Goal: Task Accomplishment & Management: Manage account settings

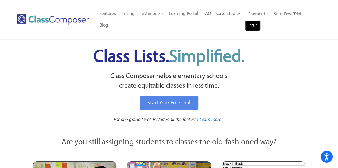
click at [256, 27] on link "Log In" at bounding box center [252, 25] width 15 height 11
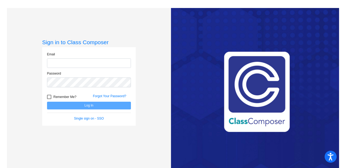
type input "[EMAIL_ADDRESS][PERSON_NAME][DOMAIN_NAME]"
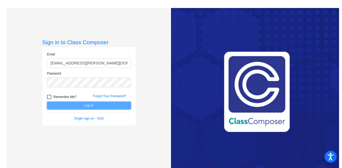
click at [74, 105] on button "Log In" at bounding box center [89, 106] width 84 height 8
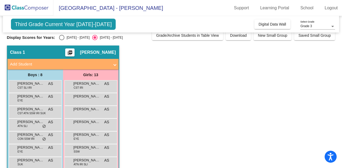
scroll to position [1, 0]
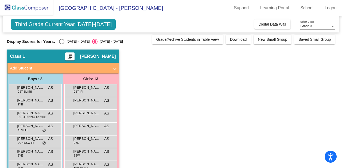
click at [63, 40] on div "Select an option" at bounding box center [61, 41] width 5 height 5
click at [62, 44] on input "[DATE] - [DATE]" at bounding box center [61, 44] width 0 height 0
radio input "true"
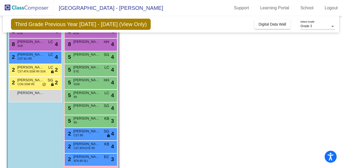
scroll to position [92, 0]
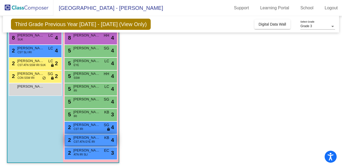
click at [107, 135] on span "KB" at bounding box center [106, 138] width 5 height 6
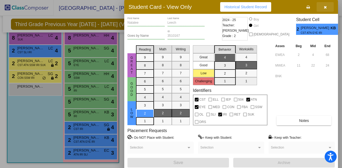
click at [327, 7] on button "button" at bounding box center [324, 7] width 17 height 10
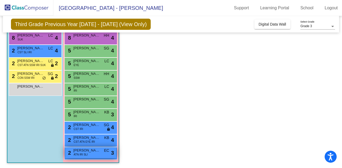
click at [96, 150] on span "Jennie Baughman" at bounding box center [86, 150] width 27 height 5
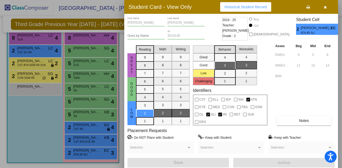
click at [324, 4] on button "button" at bounding box center [324, 7] width 17 height 10
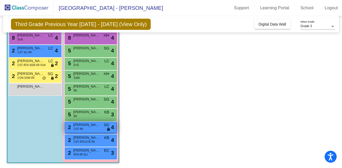
click at [85, 125] on span "Addy Traylor" at bounding box center [86, 124] width 27 height 5
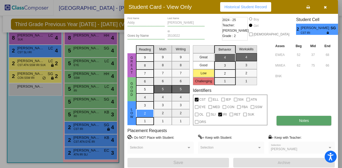
click at [286, 119] on button "Notes" at bounding box center [303, 121] width 55 height 10
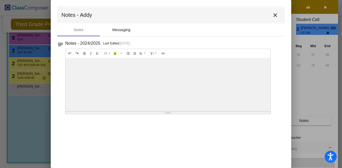
click at [120, 30] on div "Messaging" at bounding box center [121, 30] width 18 height 6
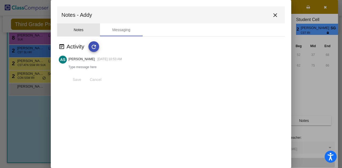
click at [78, 31] on div "Notes" at bounding box center [79, 30] width 10 height 6
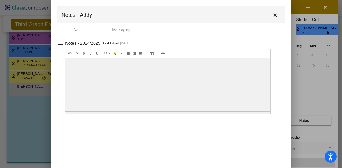
click at [276, 15] on mat-icon "close" at bounding box center [275, 15] width 6 height 6
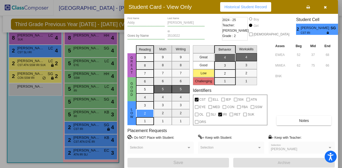
click at [326, 5] on span "button" at bounding box center [324, 7] width 3 height 4
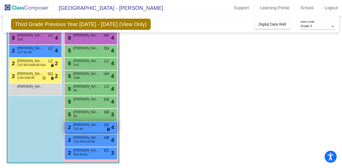
click at [96, 127] on span "Addy Traylor" at bounding box center [86, 124] width 27 height 5
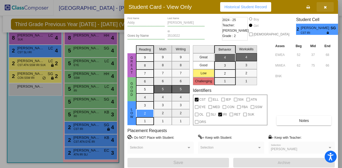
click at [327, 4] on button "button" at bounding box center [324, 7] width 17 height 10
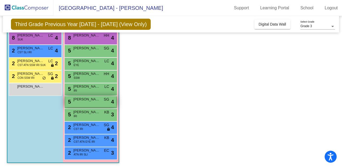
click at [100, 103] on div "5 Rylie Coultes SG lock do_not_disturb_alt 4" at bounding box center [90, 101] width 51 height 11
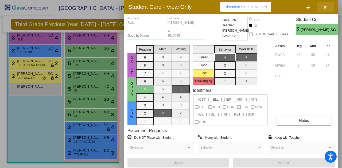
click at [323, 9] on button "button" at bounding box center [324, 7] width 17 height 10
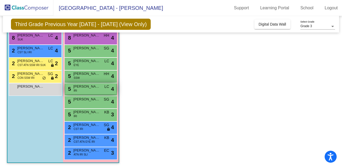
click at [90, 84] on span "Parker Kusterer" at bounding box center [86, 86] width 27 height 5
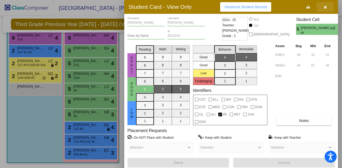
click at [322, 8] on button "button" at bounding box center [324, 7] width 17 height 10
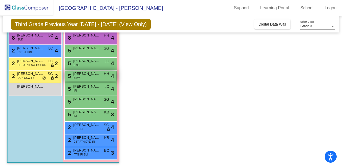
click at [78, 78] on span "SSW" at bounding box center [77, 78] width 6 height 4
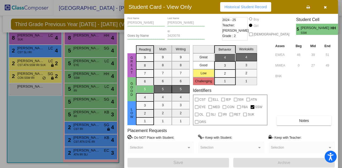
click at [324, 6] on icon "button" at bounding box center [324, 7] width 3 height 4
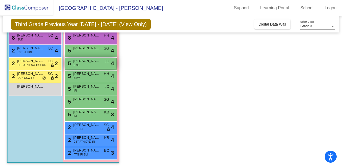
click at [81, 62] on span "Cheyenne Earl" at bounding box center [86, 60] width 27 height 5
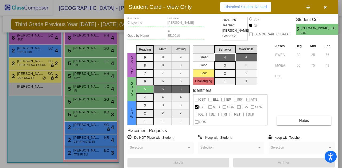
click at [326, 8] on icon "button" at bounding box center [324, 7] width 3 height 4
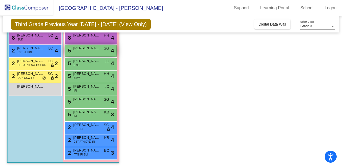
click at [97, 48] on span "Alaina Burns" at bounding box center [86, 48] width 27 height 5
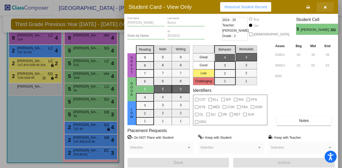
click at [323, 7] on icon "button" at bounding box center [324, 7] width 3 height 4
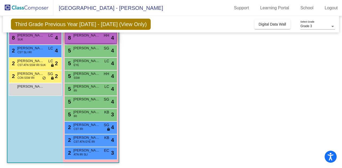
click at [102, 37] on div "8 Stacia Clark HH lock do_not_disturb_alt 4" at bounding box center [90, 37] width 51 height 11
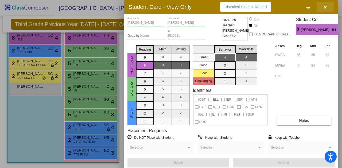
click at [325, 9] on button "button" at bounding box center [324, 7] width 17 height 10
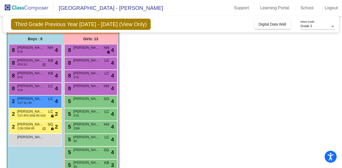
scroll to position [41, 0]
click at [76, 79] on span "EYE" at bounding box center [76, 78] width 5 height 4
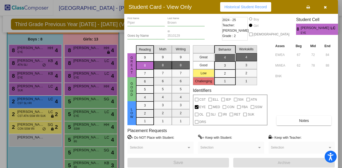
click at [325, 8] on icon "button" at bounding box center [324, 7] width 3 height 4
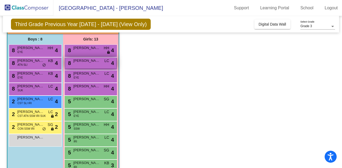
click at [88, 62] on span "Bethany Otto" at bounding box center [86, 60] width 27 height 5
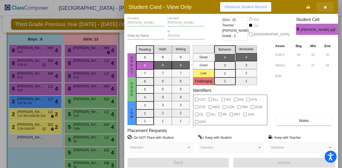
click at [325, 9] on icon "button" at bounding box center [324, 7] width 3 height 4
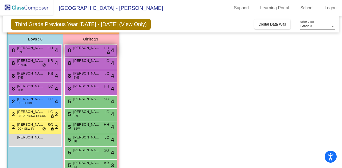
click at [88, 50] on div "8 Alanna Whitmire HH lock do_not_disturb_alt 4" at bounding box center [90, 50] width 51 height 11
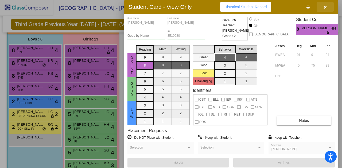
click at [328, 6] on button "button" at bounding box center [324, 7] width 17 height 10
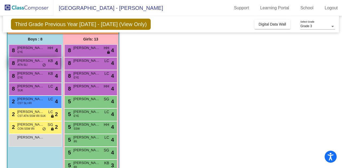
click at [34, 64] on div "8 Dexter Hamina ATN SLI KB lock do_not_disturb_alt 4" at bounding box center [34, 63] width 51 height 11
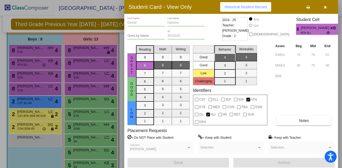
click at [325, 9] on button "button" at bounding box center [324, 7] width 17 height 10
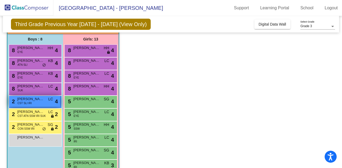
click at [43, 101] on span "Blake Driver" at bounding box center [30, 99] width 27 height 5
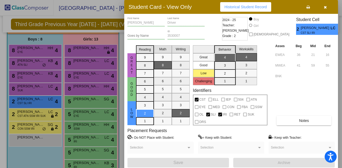
click at [324, 4] on button "button" at bounding box center [324, 7] width 17 height 10
